Goal: Find contact information: Find contact information

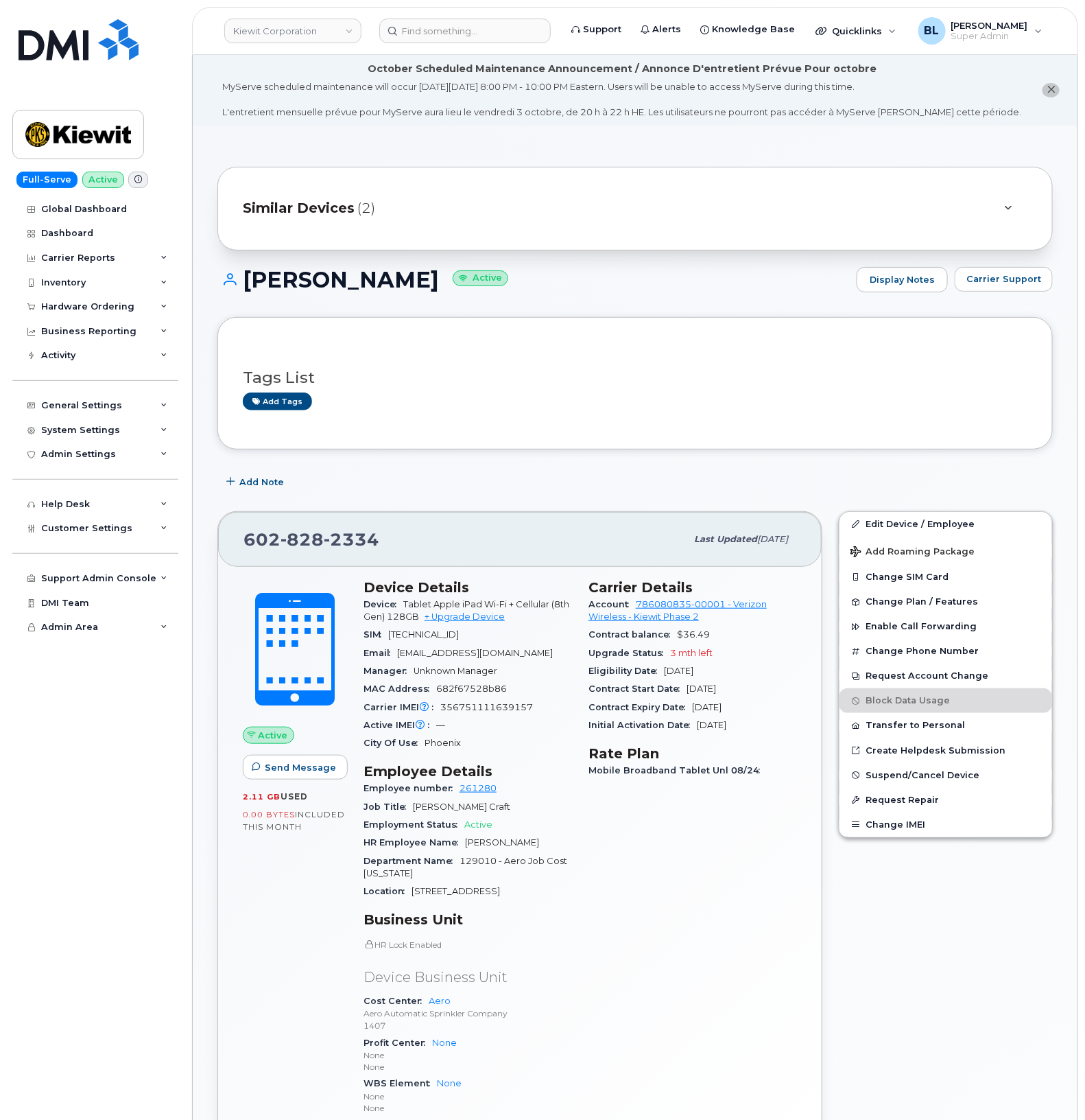
click at [1014, 280] on span "Carrier Support" at bounding box center [1004, 279] width 75 height 13
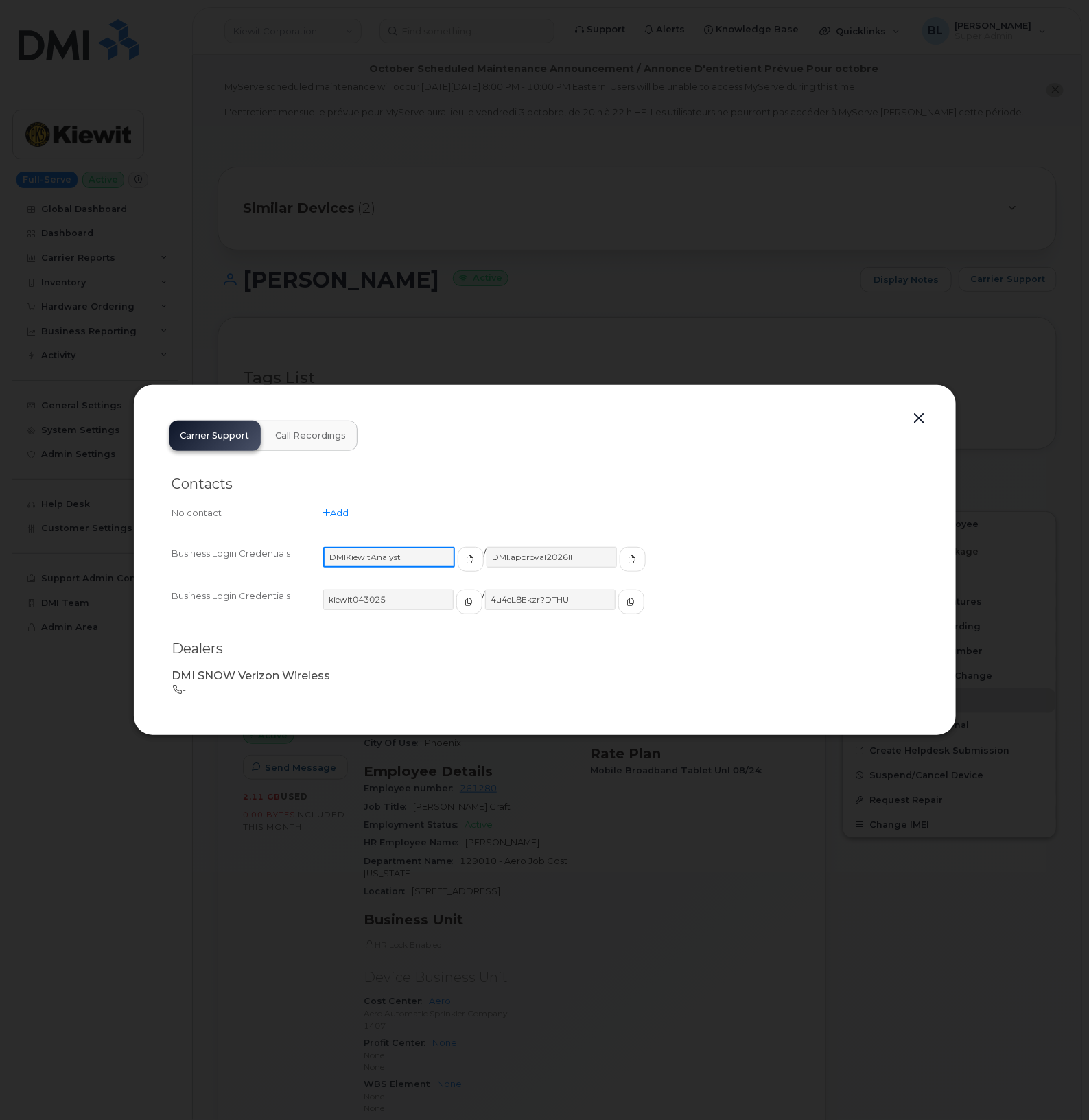
drag, startPoint x: 419, startPoint y: 554, endPoint x: 328, endPoint y: 561, distance: 91.3
click at [328, 561] on input "DMIKiewitAnalyst" at bounding box center [389, 557] width 132 height 20
drag, startPoint x: 574, startPoint y: 558, endPoint x: 478, endPoint y: 554, distance: 96.1
click at [485, 554] on input "DMI.approval2026!!" at bounding box center [550, 557] width 132 height 20
click at [918, 273] on div at bounding box center [544, 560] width 1089 height 1120
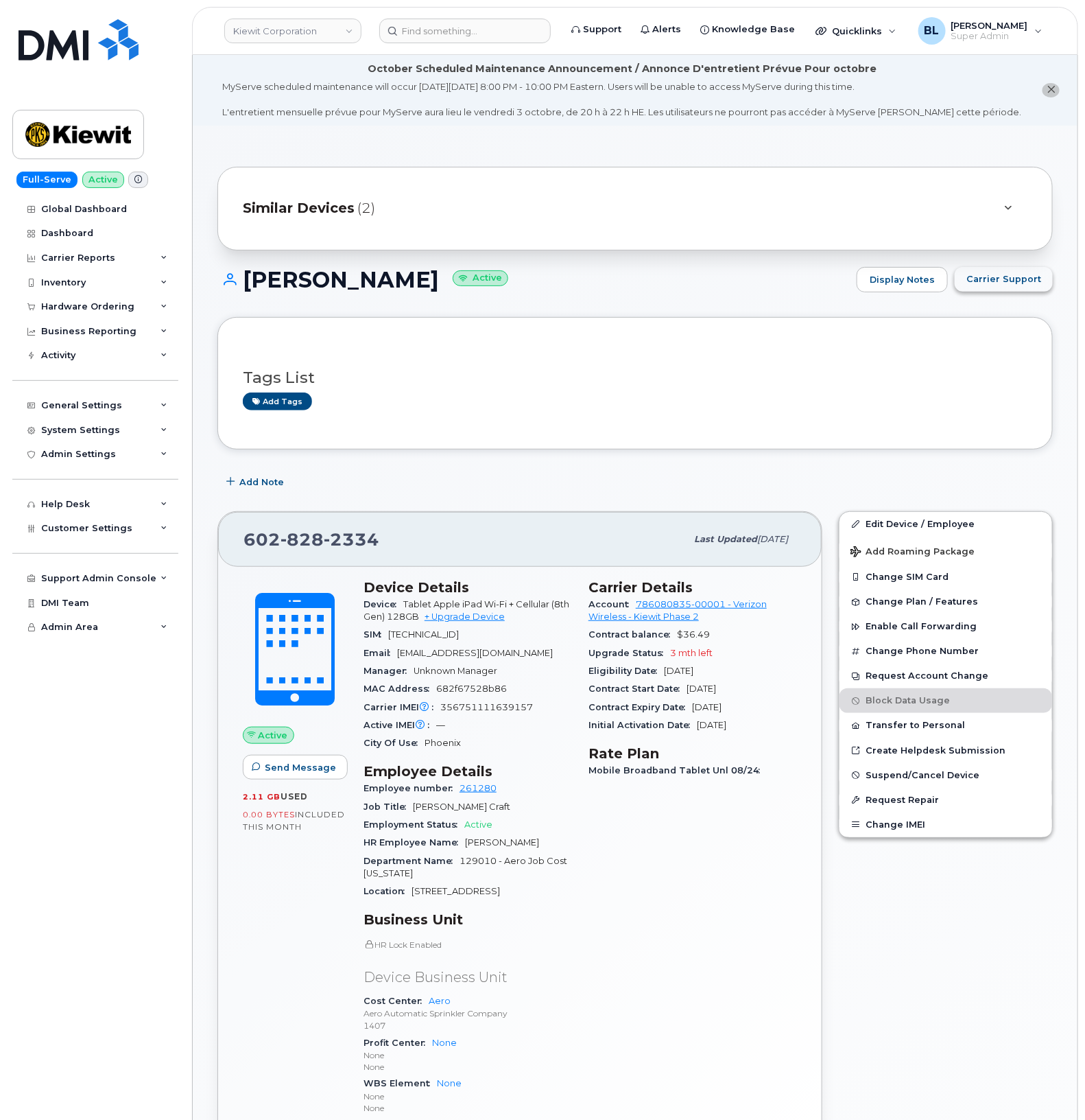
click at [1000, 276] on span "Carrier Support" at bounding box center [1004, 279] width 75 height 13
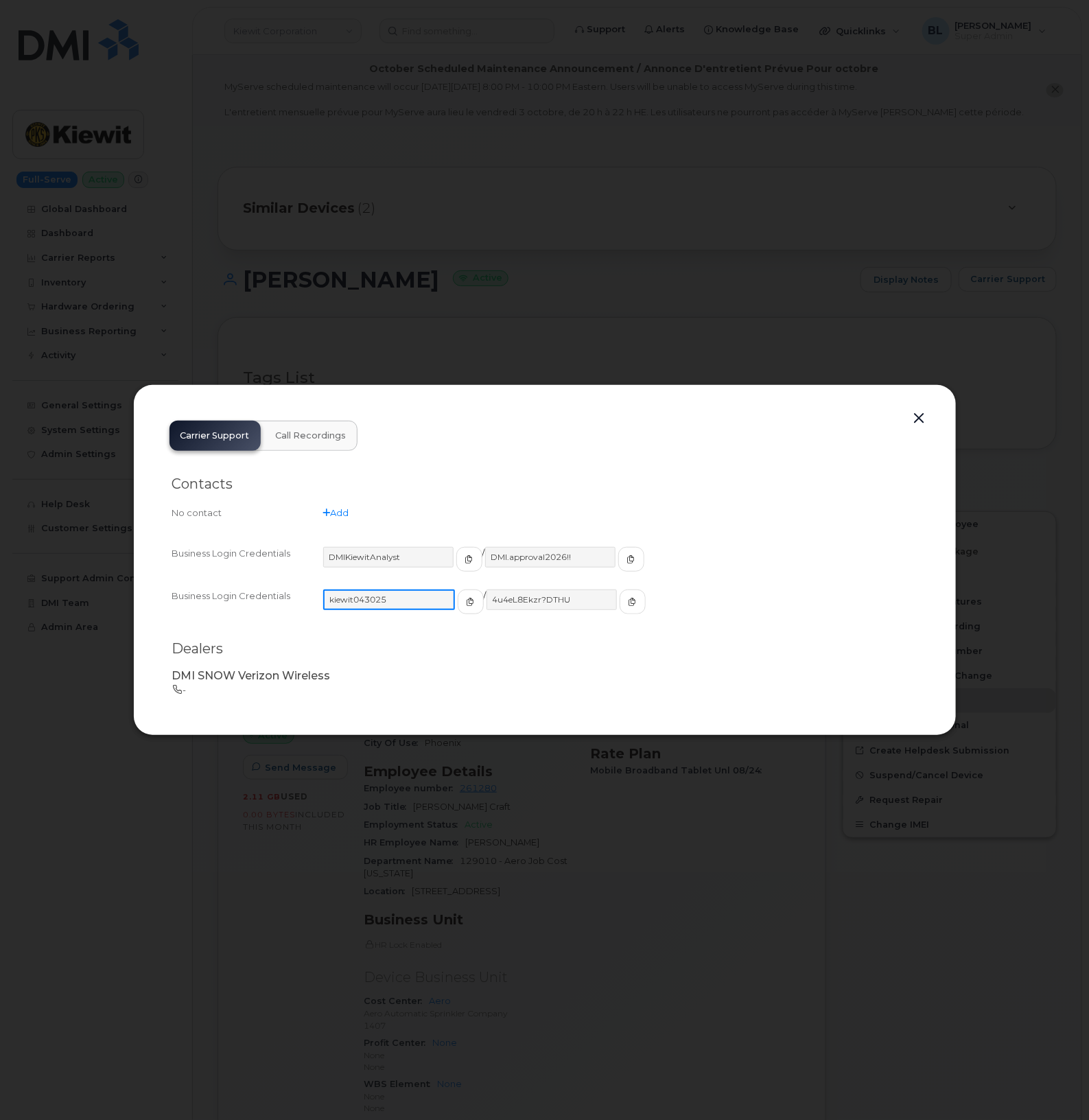
drag, startPoint x: 412, startPoint y: 605, endPoint x: 328, endPoint y: 601, distance: 84.1
click at [328, 601] on input "kiewit043025" at bounding box center [389, 599] width 132 height 20
drag, startPoint x: 570, startPoint y: 591, endPoint x: 479, endPoint y: 598, distance: 91.3
click at [485, 598] on input "4u4eL8Ekzr?DTHU" at bounding box center [550, 599] width 132 height 20
click at [517, 318] on div at bounding box center [544, 560] width 1089 height 1120
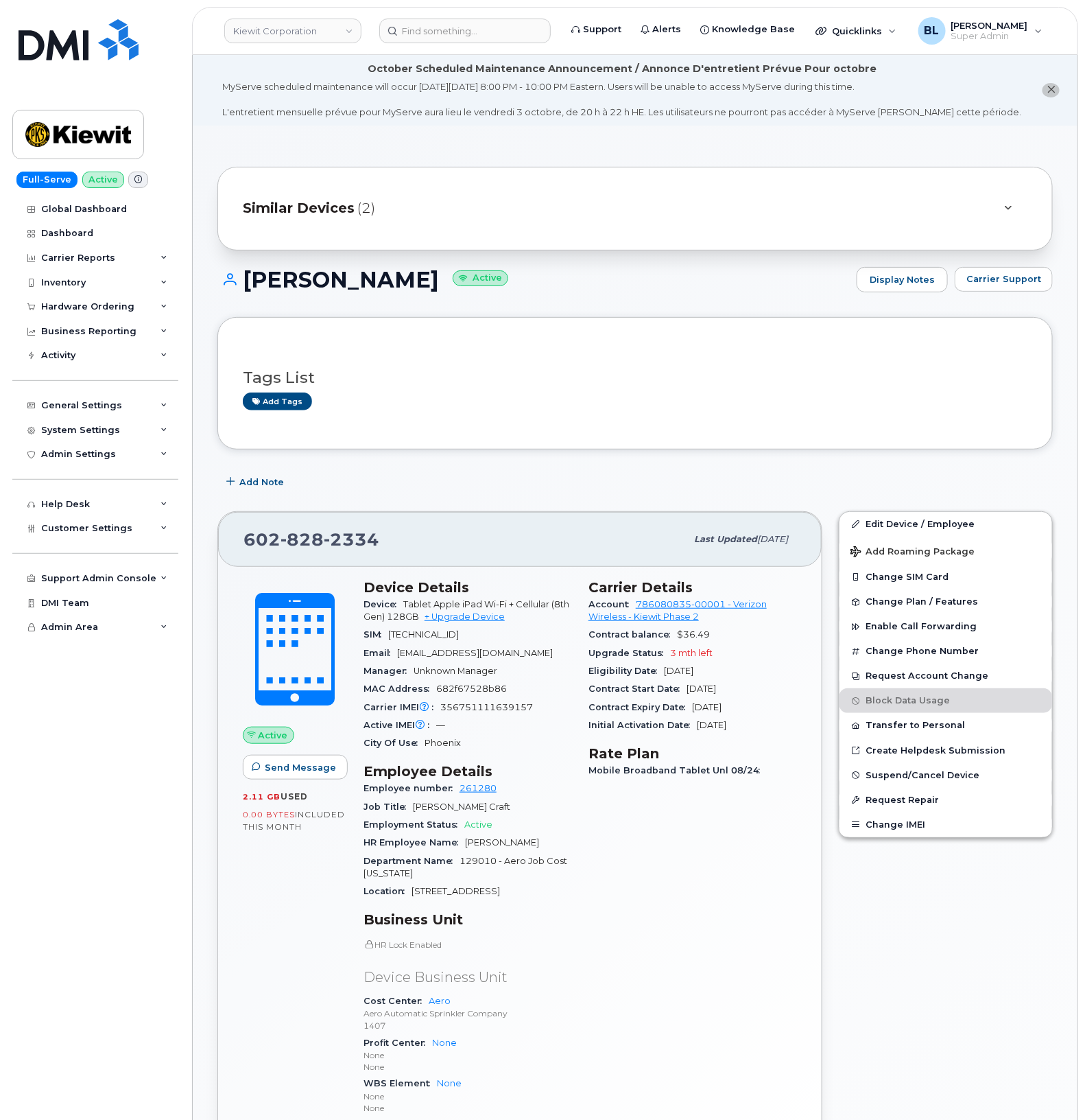
click at [297, 546] on span "828" at bounding box center [302, 539] width 43 height 20
copy span "602 828 2334"
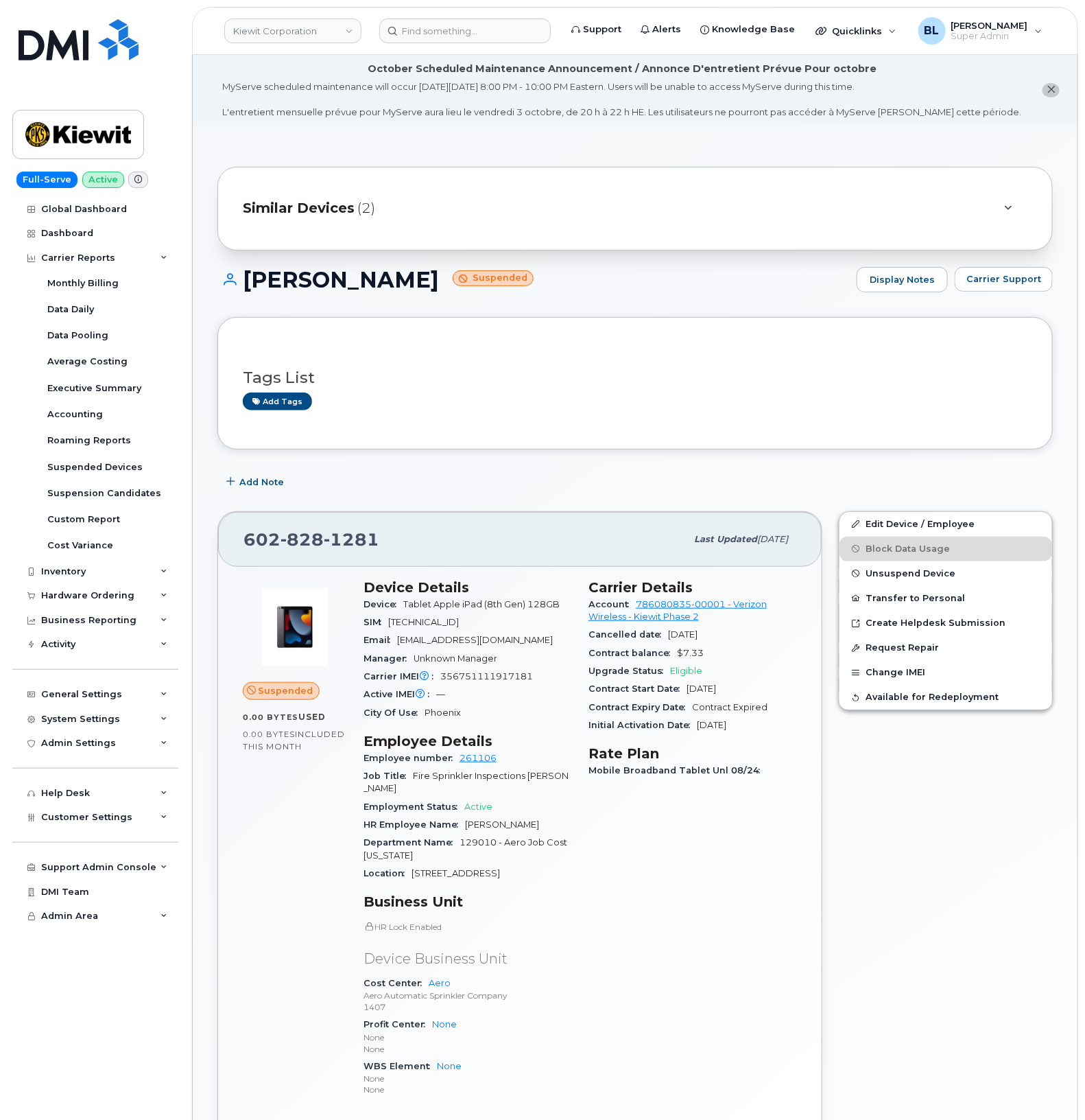
click at [306, 539] on span "828" at bounding box center [302, 539] width 43 height 20
copy span "602 828 1281"
click at [313, 536] on span "828" at bounding box center [302, 539] width 43 height 20
click at [311, 536] on span "828" at bounding box center [302, 539] width 43 height 20
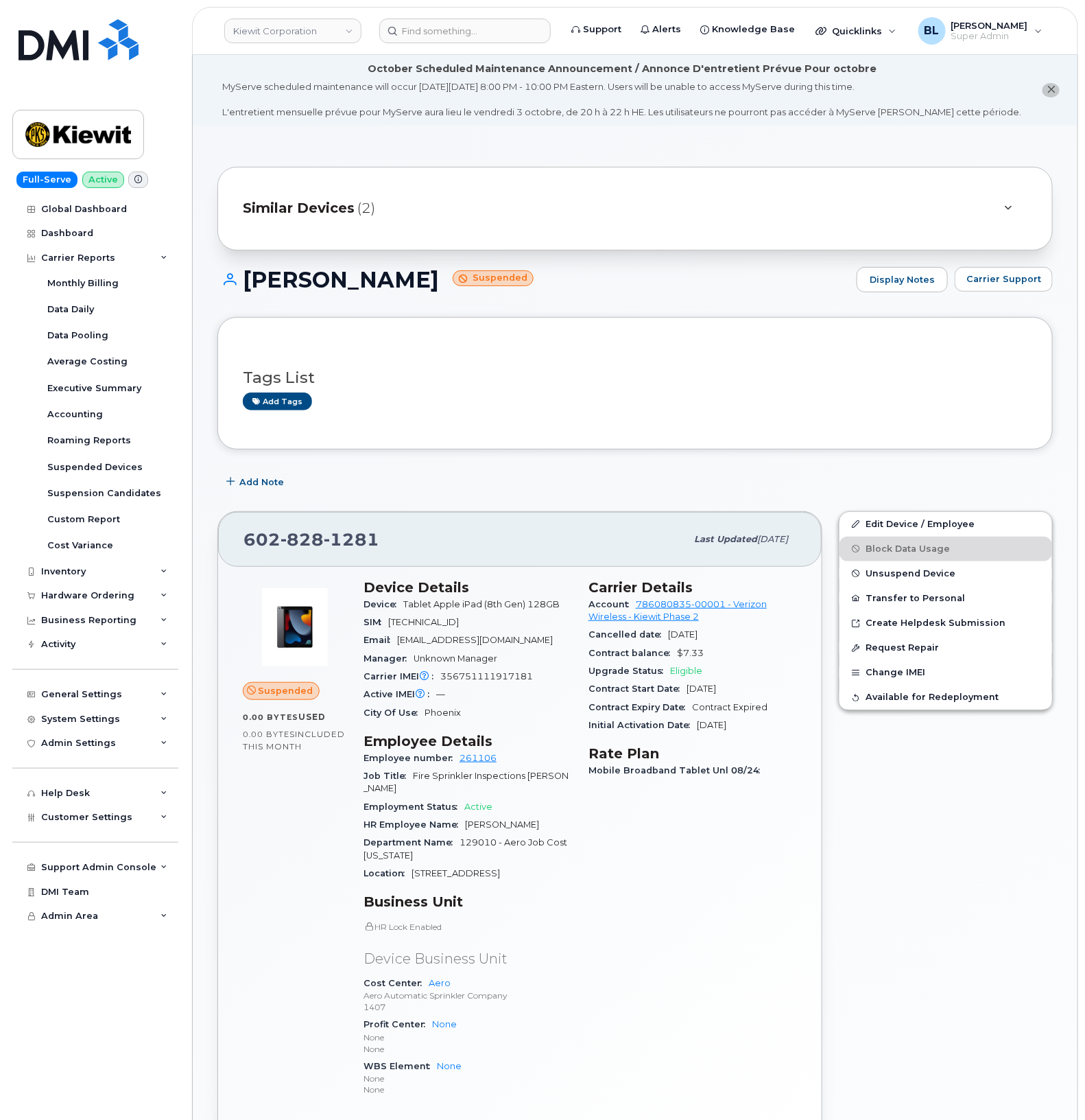
click at [380, 557] on div "602 828 1281 Last updated Sep 29, 2025" at bounding box center [520, 539] width 604 height 55
click at [354, 550] on span "1281" at bounding box center [352, 539] width 56 height 20
copy span "602 828 1281"
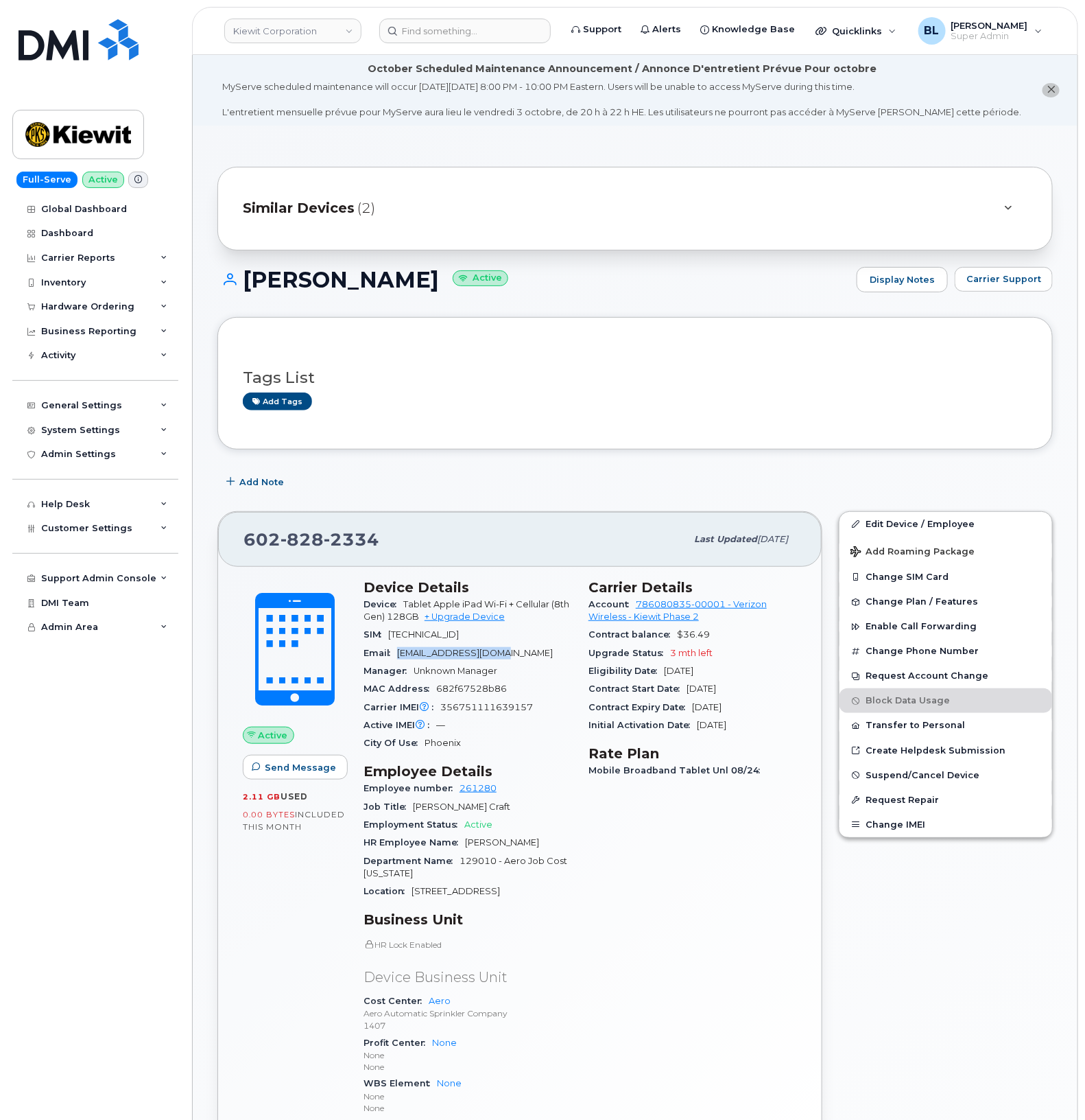
drag, startPoint x: 398, startPoint y: 651, endPoint x: 495, endPoint y: 660, distance: 97.4
click at [495, 660] on div "Email ddowell@aerofire.com" at bounding box center [468, 653] width 209 height 18
copy span "ddowell@aerofire.com"
click at [617, 398] on div "Add tags" at bounding box center [630, 401] width 774 height 17
drag, startPoint x: 316, startPoint y: 537, endPoint x: 313, endPoint y: 531, distance: 6.7
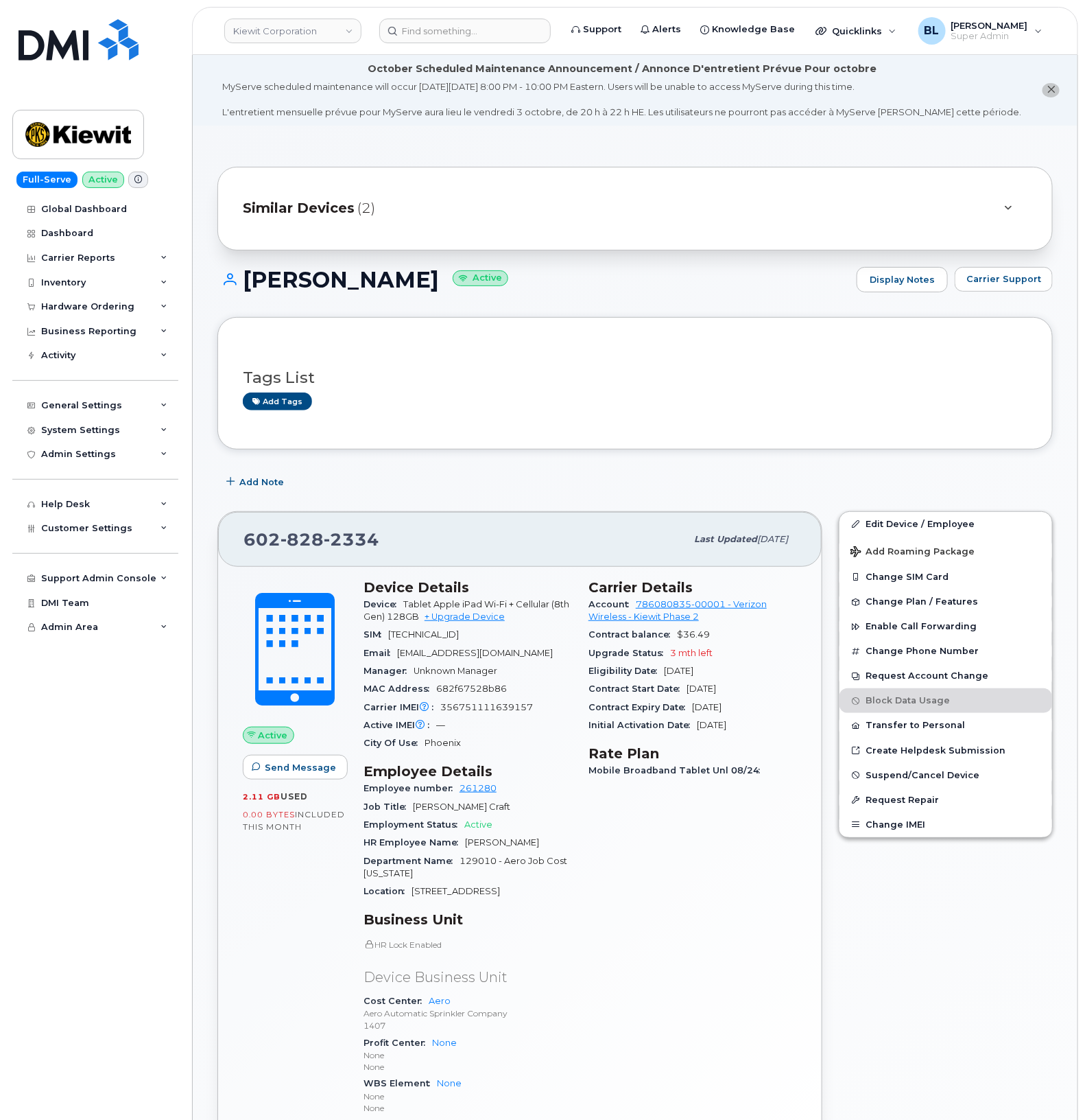
click at [314, 536] on span "828" at bounding box center [302, 539] width 43 height 20
click at [313, 529] on div "602 828 2334" at bounding box center [465, 539] width 442 height 29
click at [312, 533] on span "828" at bounding box center [302, 539] width 43 height 20
copy span "602 828 2334"
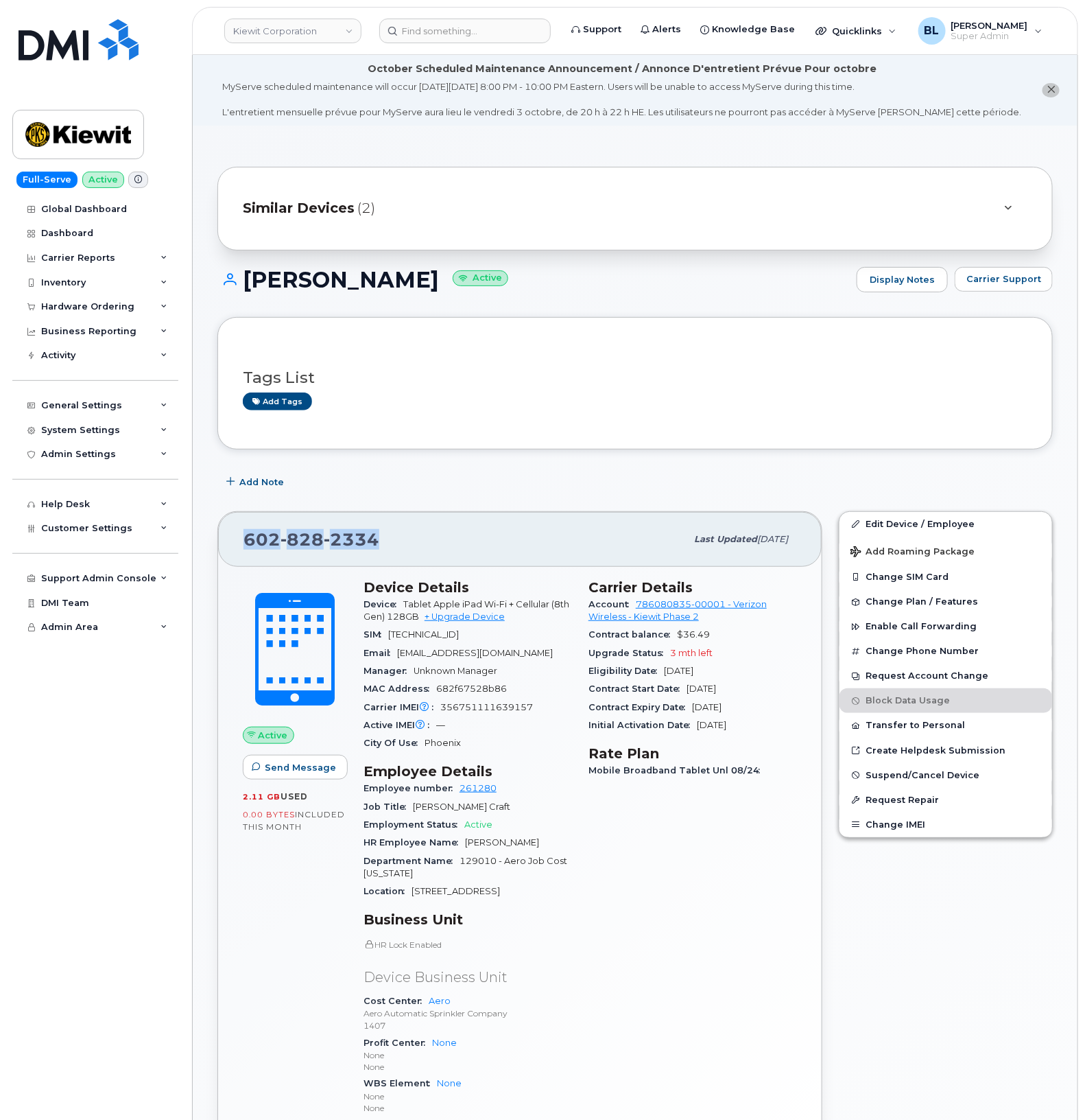
click at [304, 547] on span "828" at bounding box center [302, 539] width 43 height 20
click at [304, 549] on span "828" at bounding box center [302, 539] width 43 height 20
click at [310, 548] on span "828" at bounding box center [302, 539] width 43 height 20
click at [313, 546] on span "828" at bounding box center [302, 539] width 43 height 20
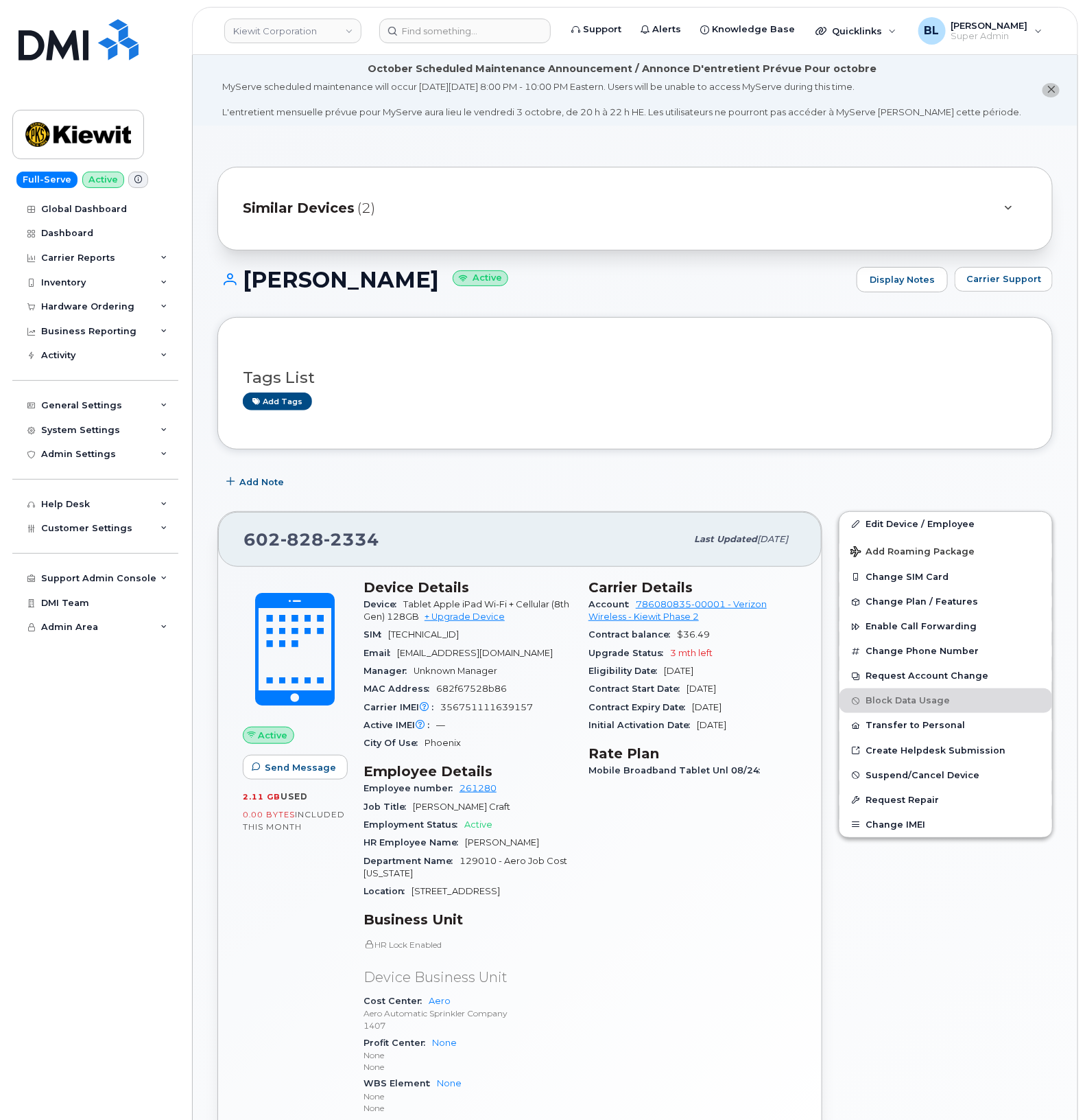
click at [313, 546] on span "828" at bounding box center [302, 539] width 43 height 20
copy span "602 828 2334"
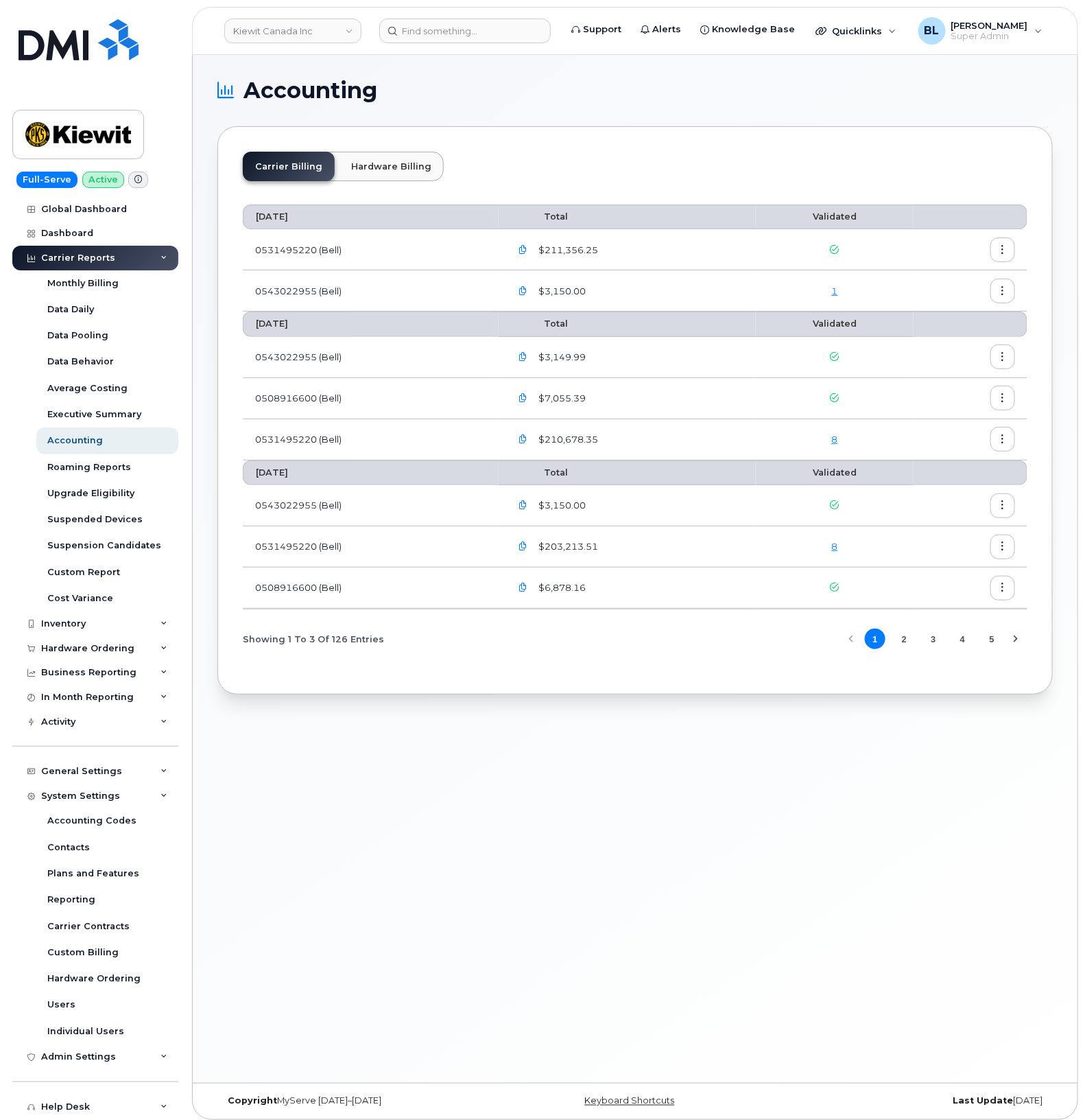
scroll to position [127, 0]
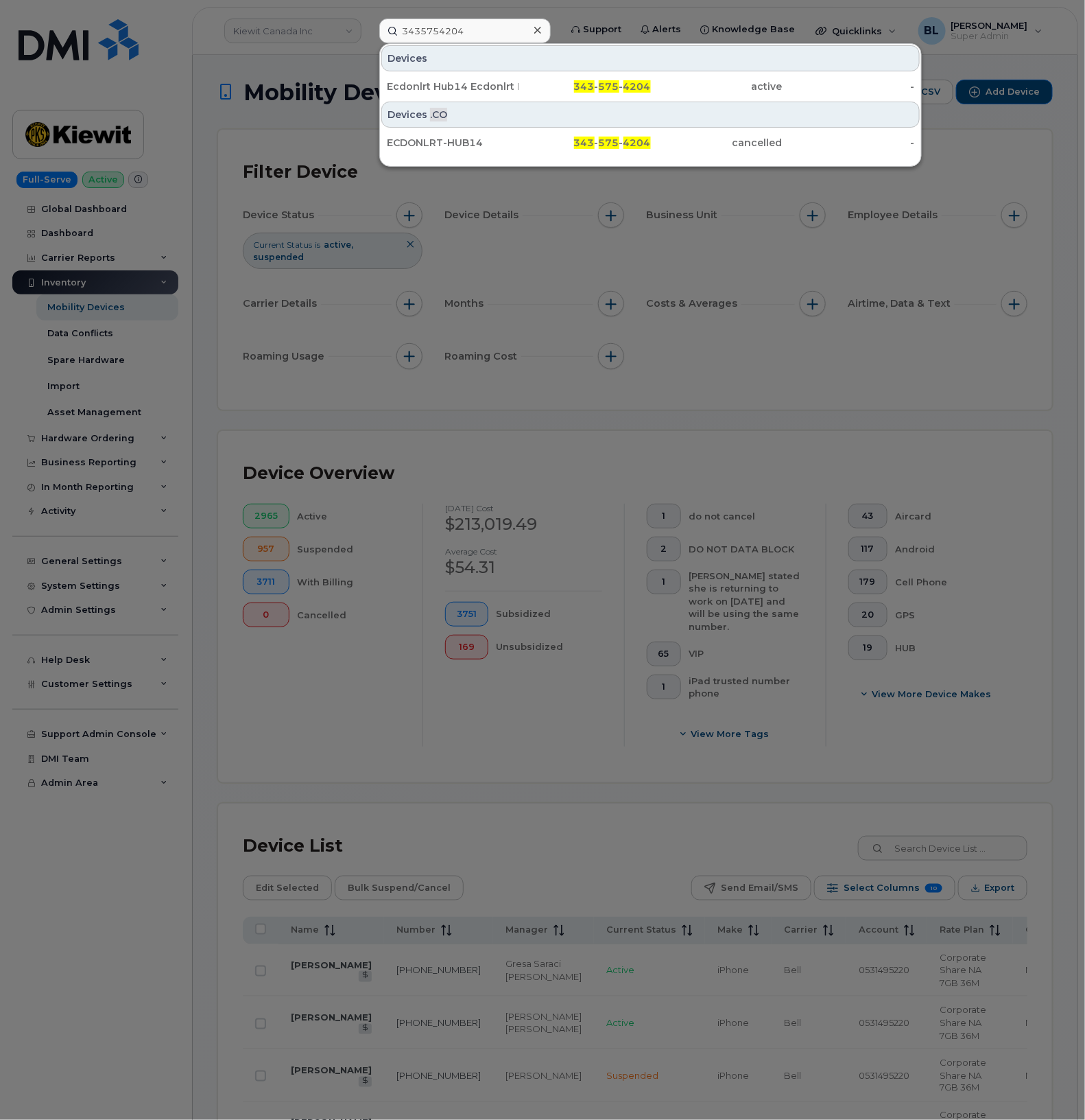
drag, startPoint x: 584, startPoint y: 464, endPoint x: 523, endPoint y: 196, distance: 274.9
click at [584, 464] on div at bounding box center [542, 560] width 1085 height 1120
